Goal: Task Accomplishment & Management: Manage account settings

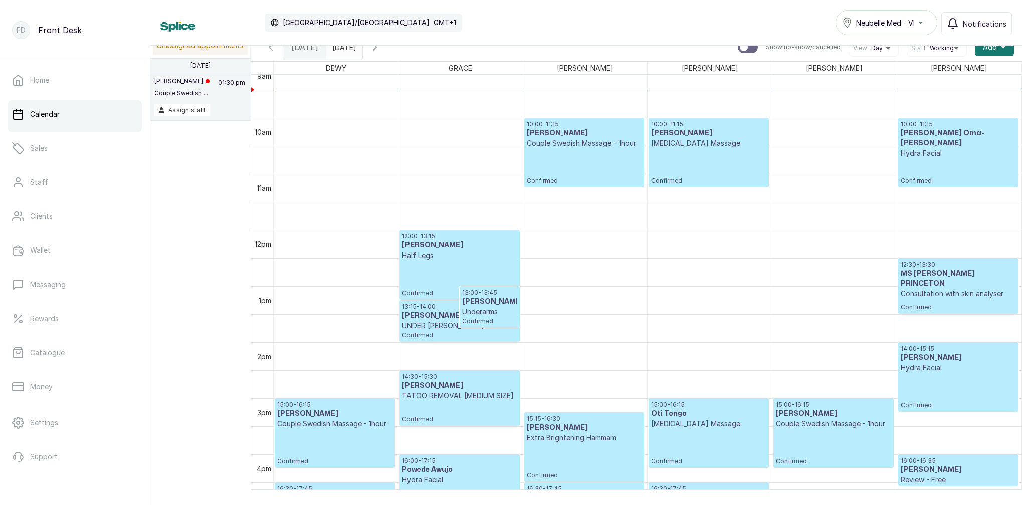
scroll to position [483, 0]
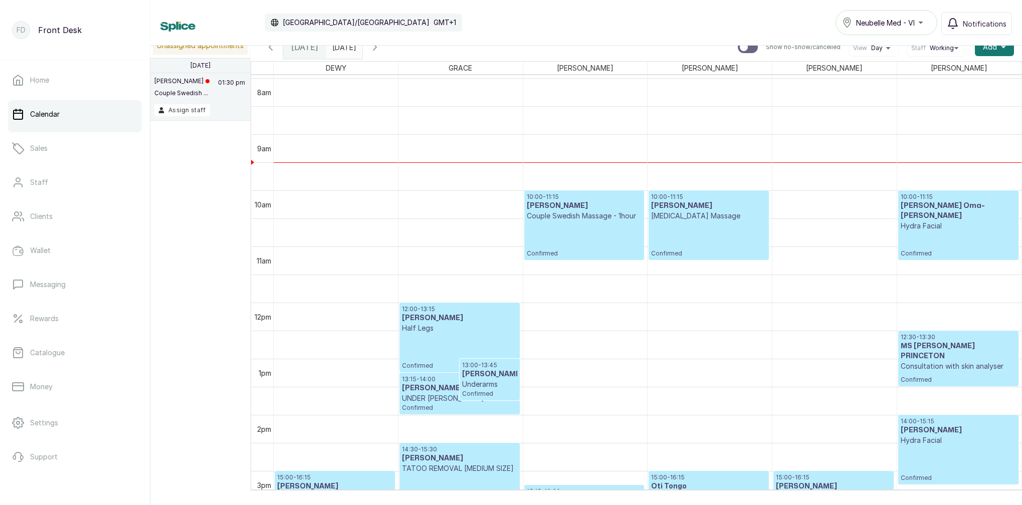
click at [583, 229] on div "10:00 - 11:15 [PERSON_NAME] Couple Swedish Massage - 1hour Confirmed" at bounding box center [584, 225] width 115 height 65
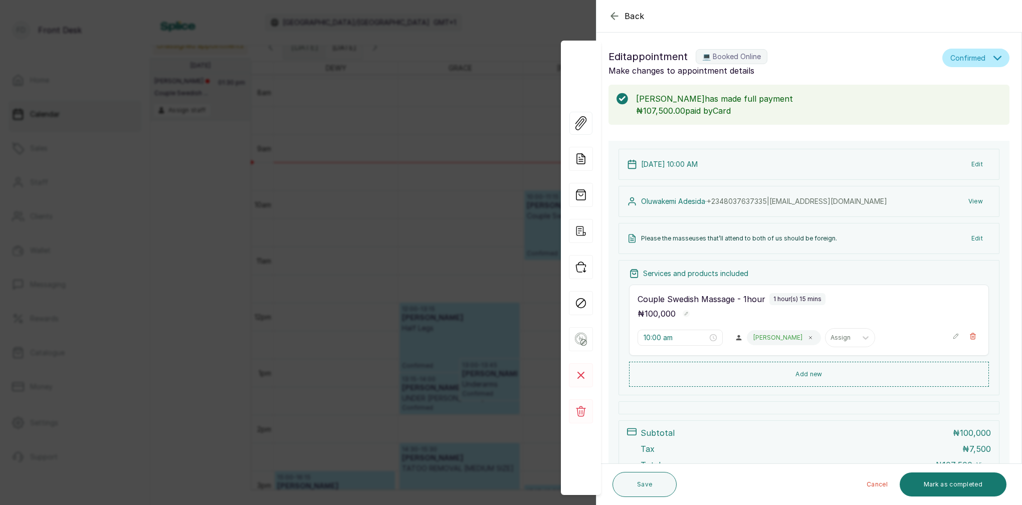
click at [615, 17] on icon "button" at bounding box center [615, 16] width 12 height 12
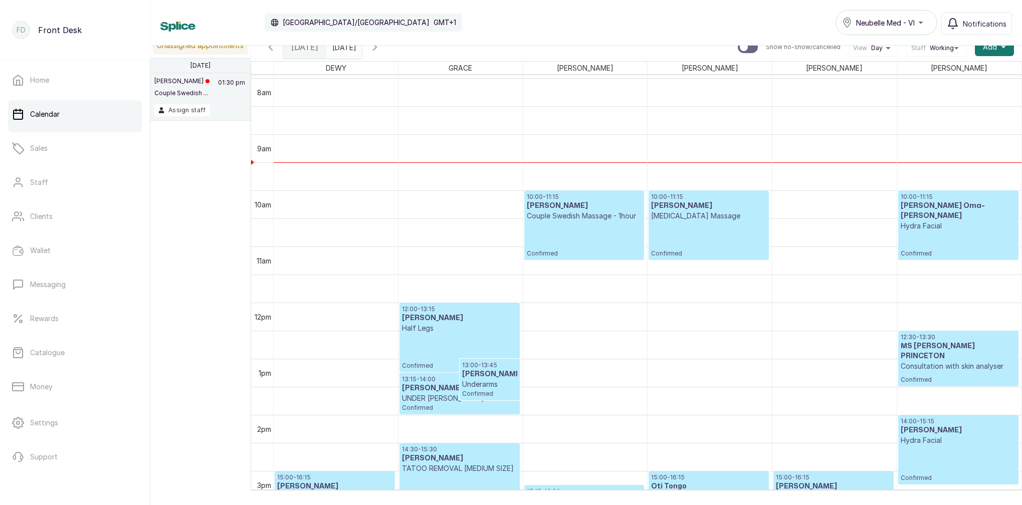
click at [591, 223] on div "10:00 - 11:15 [PERSON_NAME] Couple Swedish Massage - 1hour Confirmed" at bounding box center [584, 225] width 115 height 65
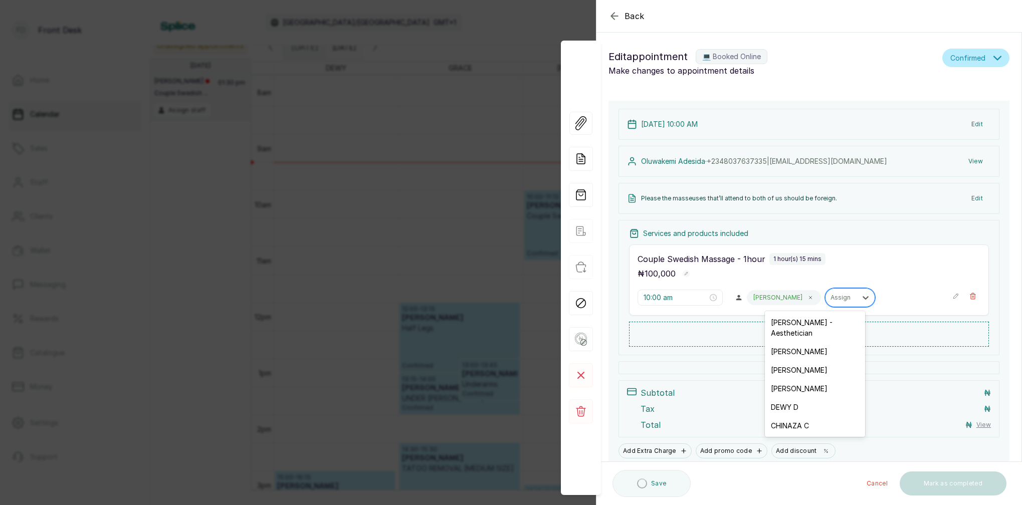
click at [826, 299] on div "Assign" at bounding box center [841, 297] width 31 height 13
click at [802, 342] on div "[PERSON_NAME]" at bounding box center [815, 351] width 100 height 19
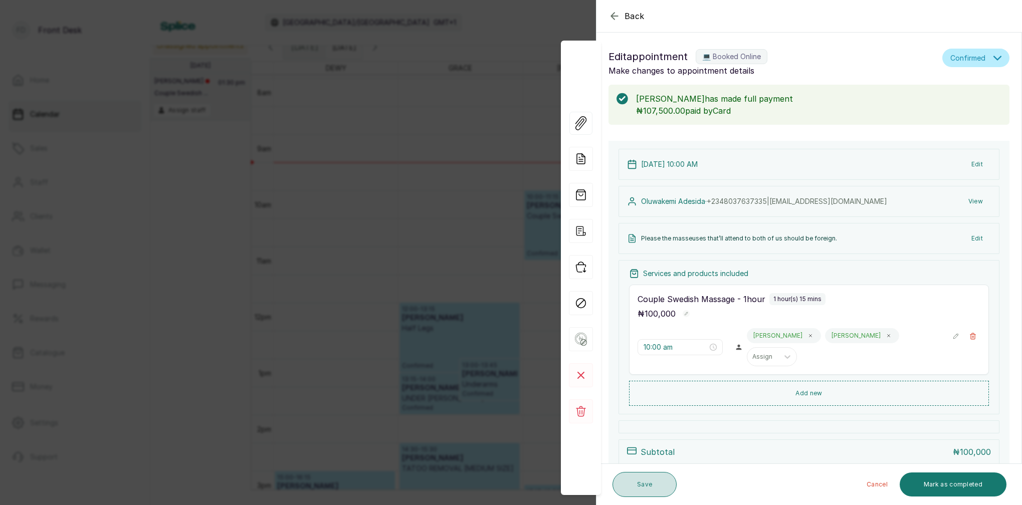
click at [647, 484] on button "Save" at bounding box center [645, 484] width 64 height 25
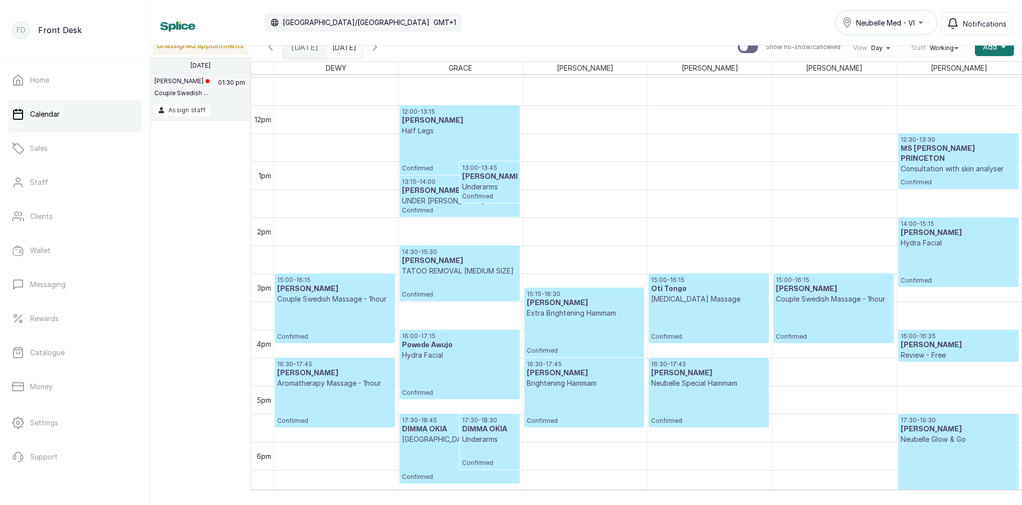
scroll to position [645, 0]
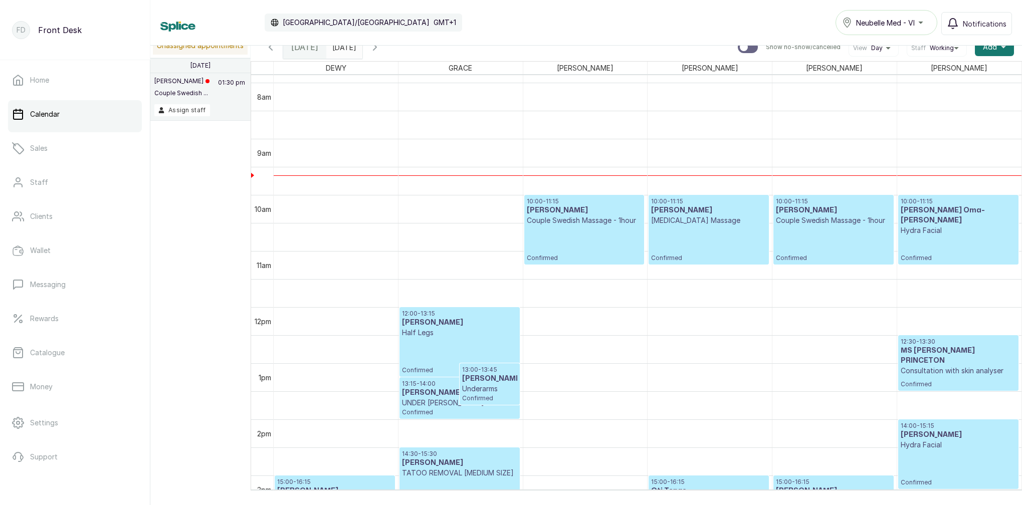
click at [484, 325] on h3 "[PERSON_NAME]" at bounding box center [459, 323] width 115 height 10
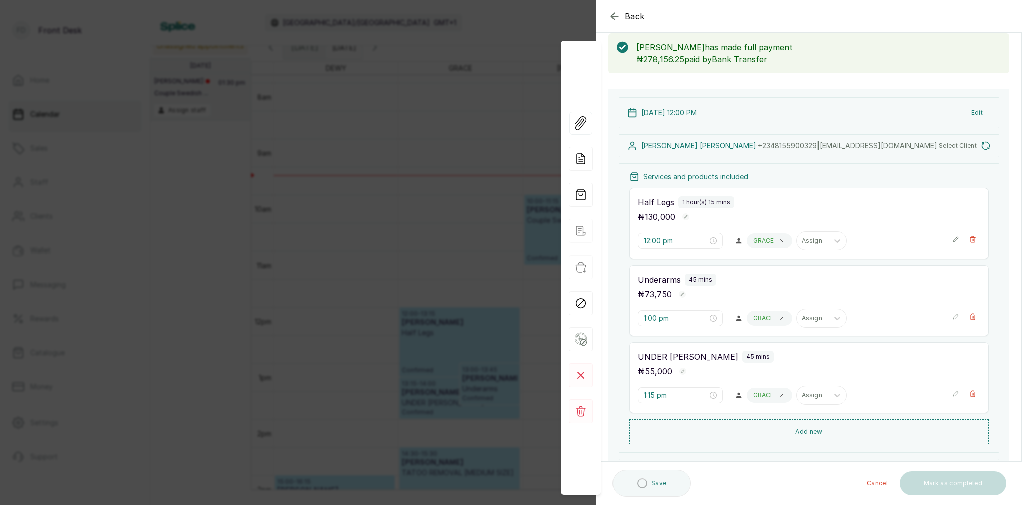
scroll to position [53, 0]
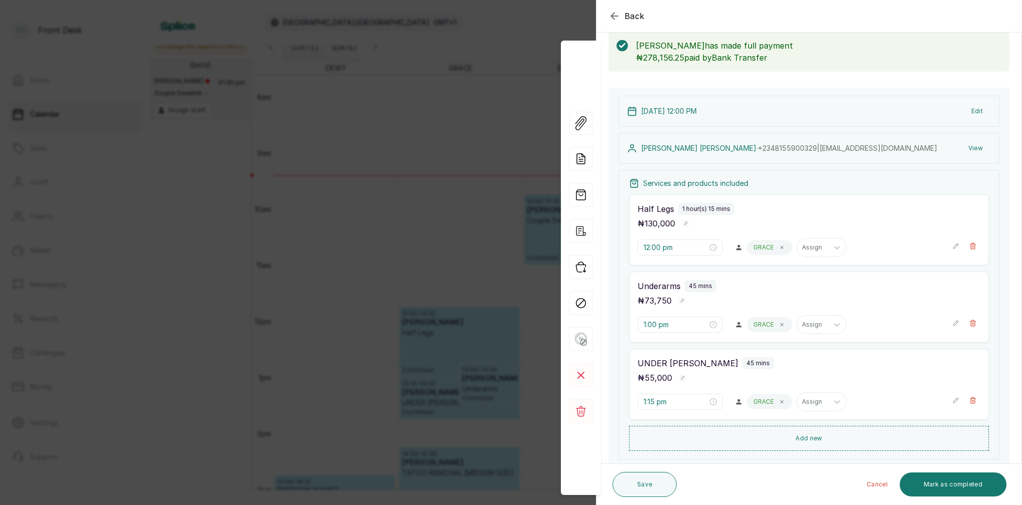
click at [367, 88] on div "Back Appointment Details Edit appointment 🚶 Walk-in (booked by Front Desk) Make…" at bounding box center [511, 252] width 1022 height 505
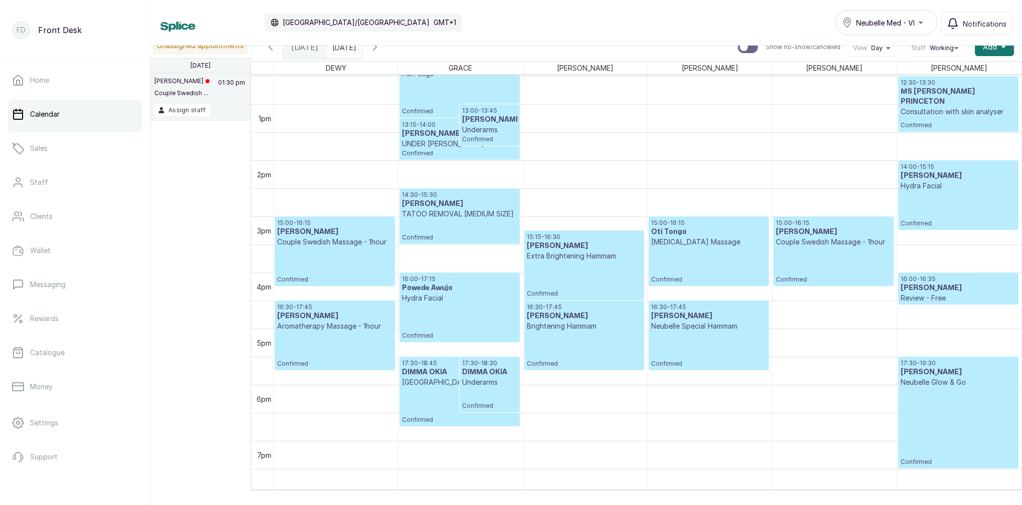
scroll to position [715, 0]
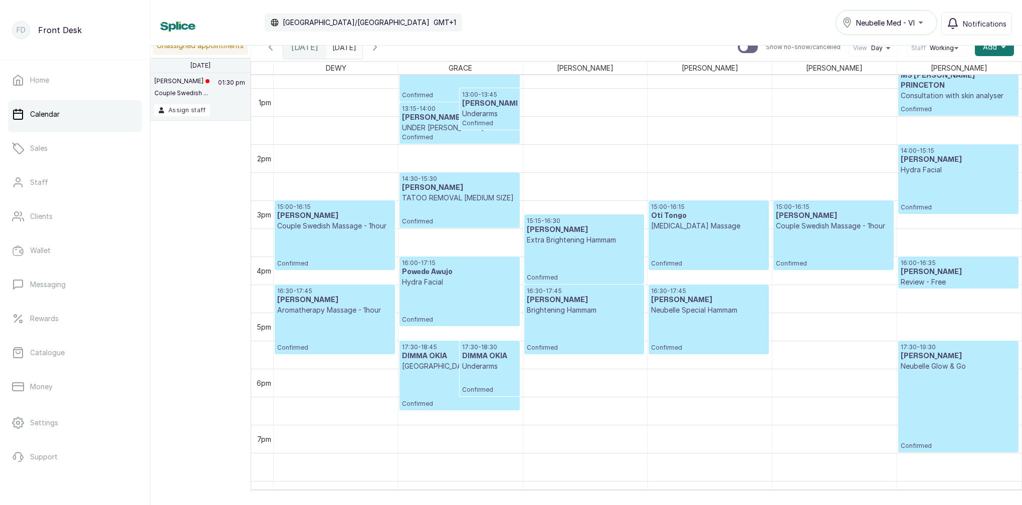
click at [338, 222] on p "Couple Swedish Massage - 1hour" at bounding box center [334, 226] width 115 height 10
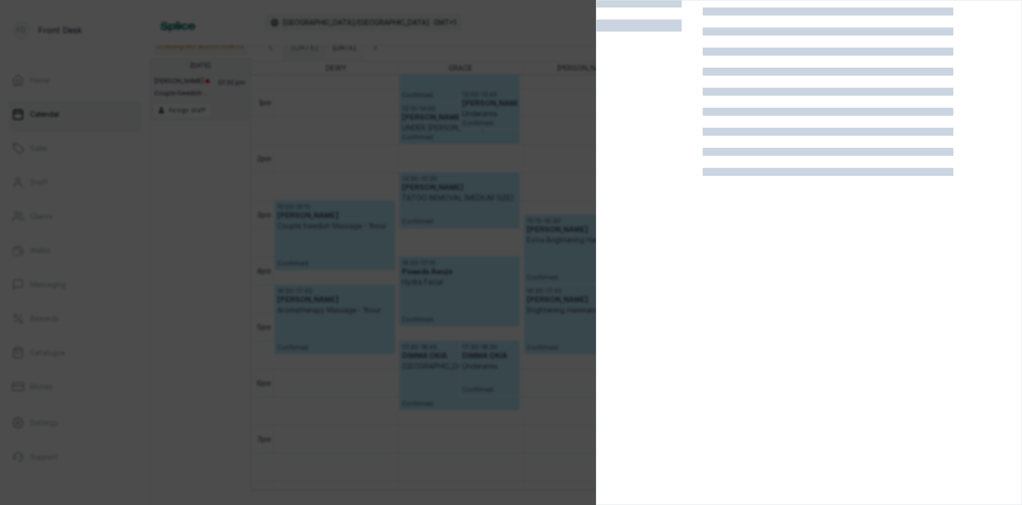
scroll to position [25, 0]
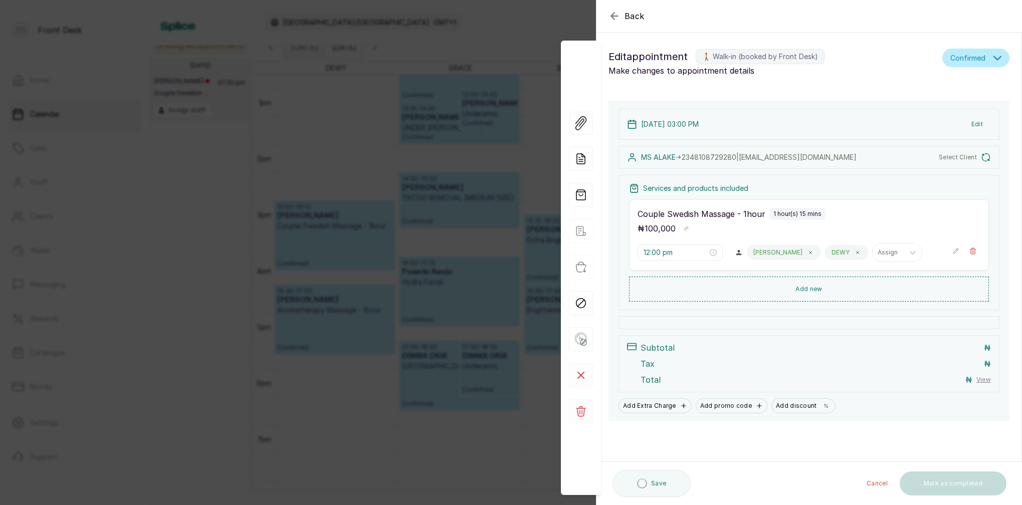
type input "3:00 pm"
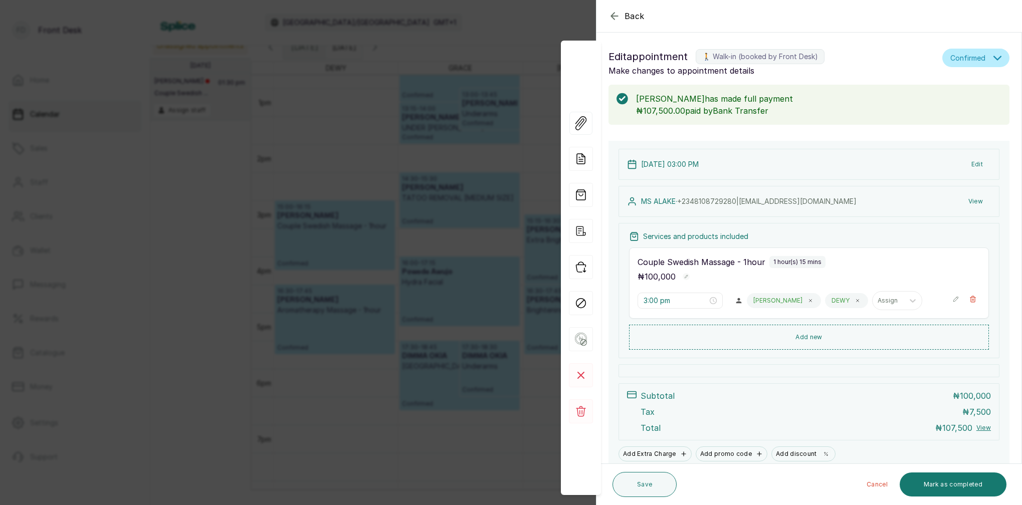
scroll to position [20, 0]
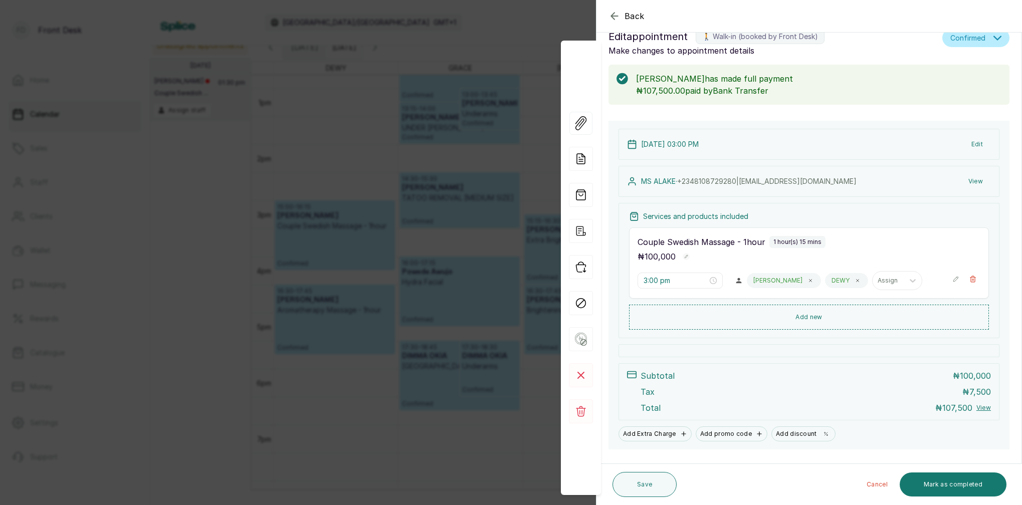
click at [302, 218] on div "Back Appointment Details Edit appointment 🚶 Walk-in (booked by Front Desk) Make…" at bounding box center [511, 252] width 1022 height 505
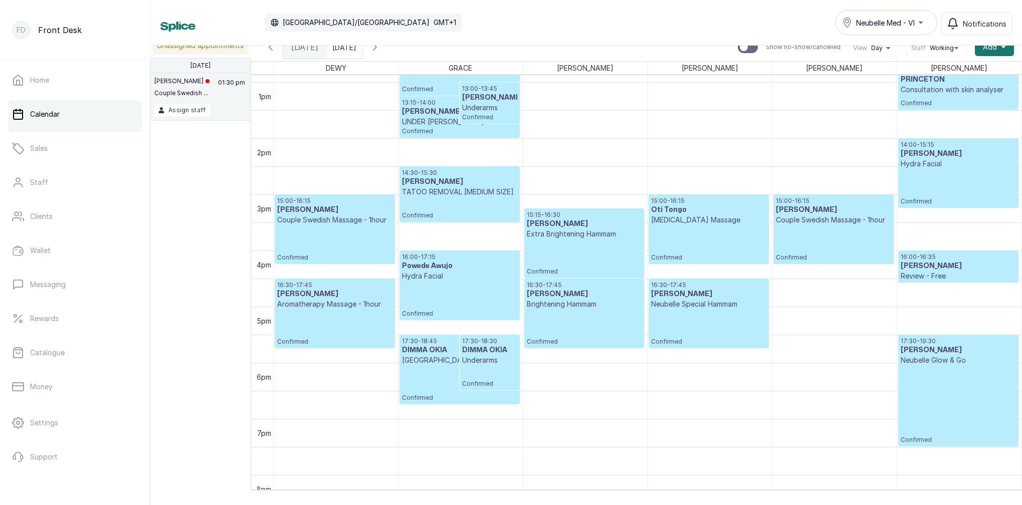
scroll to position [725, 0]
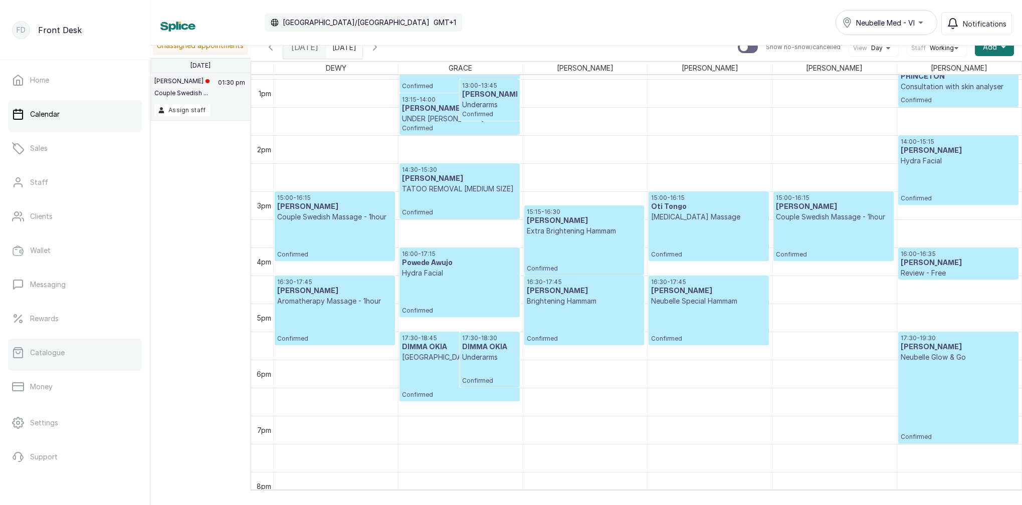
click at [77, 359] on link "Catalogue" at bounding box center [75, 353] width 134 height 28
